Goal: Task Accomplishment & Management: Manage account settings

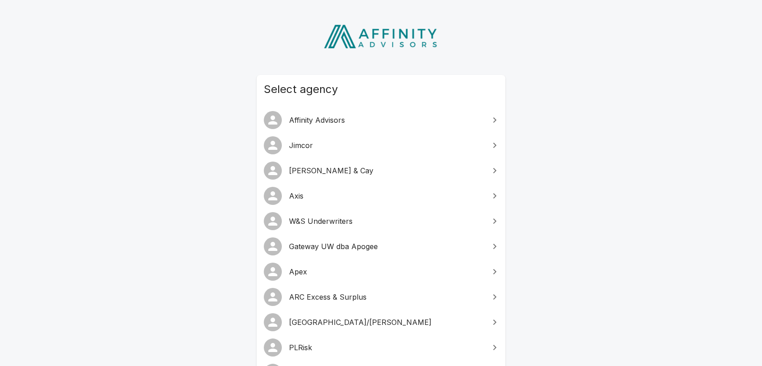
scroll to position [50, 0]
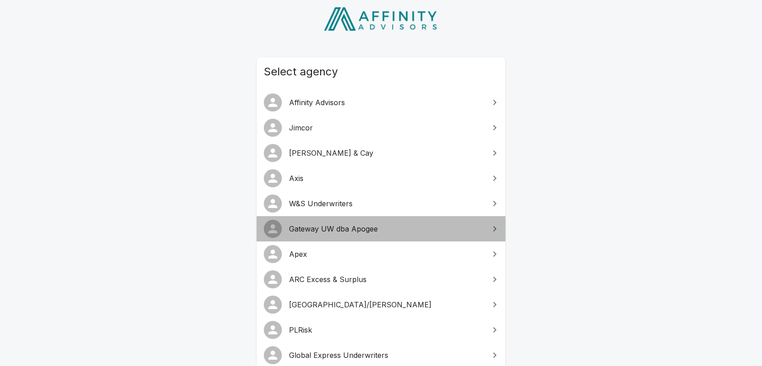
click at [344, 232] on span "Gateway UW dba Apogee" at bounding box center [386, 228] width 195 height 11
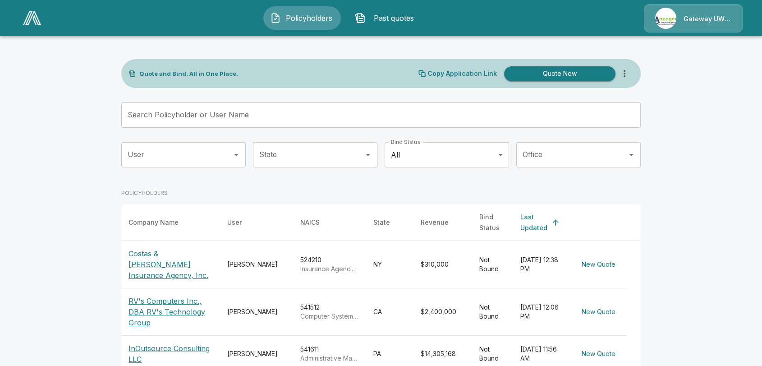
click at [688, 19] on p "Gateway UW dba Apogee" at bounding box center [708, 18] width 48 height 9
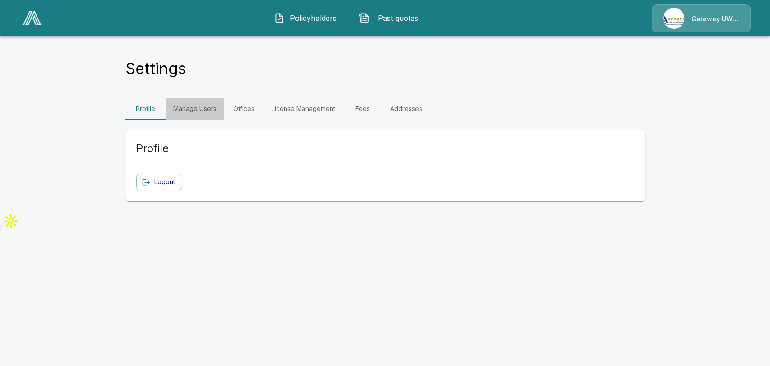
click at [191, 106] on link "Manage Users" at bounding box center [195, 109] width 58 height 22
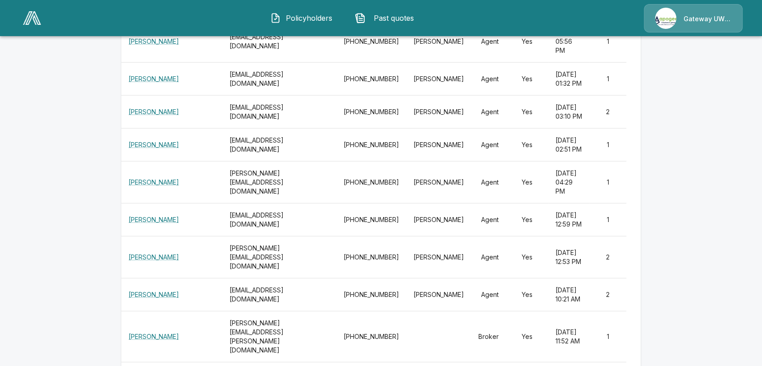
scroll to position [9124, 0]
